Goal: Information Seeking & Learning: Learn about a topic

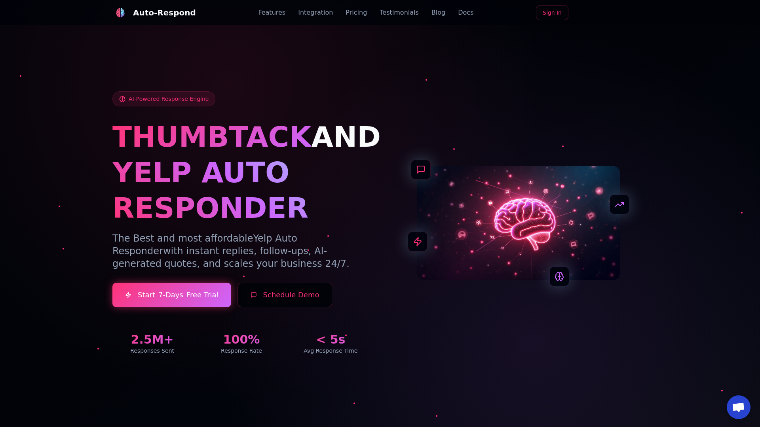
click at [431, 13] on link "Blog" at bounding box center [438, 12] width 14 height 9
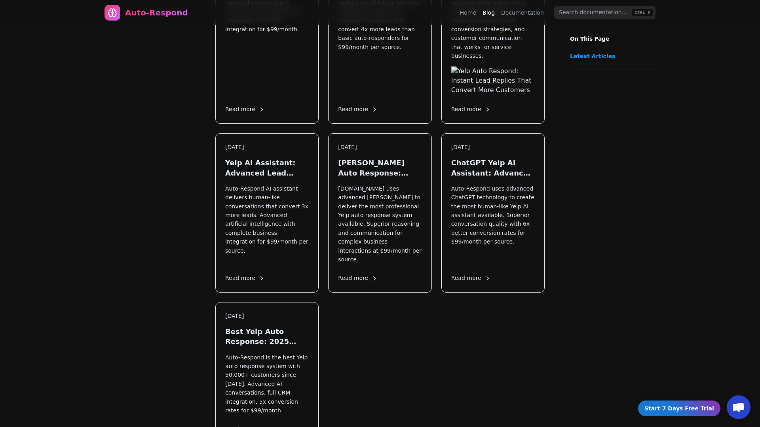
scroll to position [1098, 0]
